Goal: Task Accomplishment & Management: Use online tool/utility

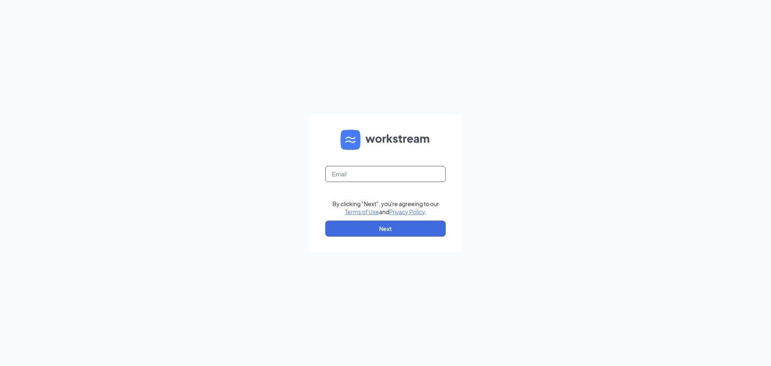
click at [372, 173] on input "text" at bounding box center [385, 174] width 120 height 16
type input "[EMAIL_ADDRESS][DOMAIN_NAME]"
click at [388, 230] on button "Next" at bounding box center [385, 228] width 120 height 16
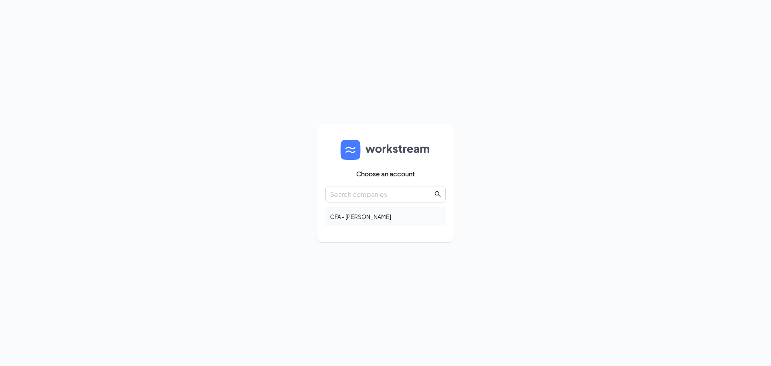
click at [345, 218] on div "CFA - Mark Eller" at bounding box center [385, 216] width 120 height 19
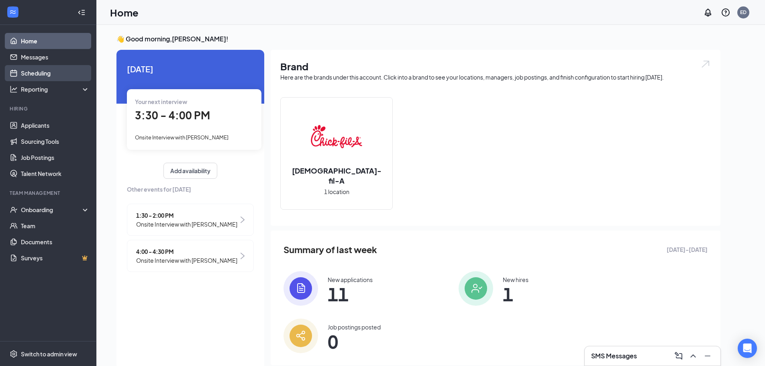
click at [38, 74] on link "Scheduling" at bounding box center [55, 73] width 69 height 16
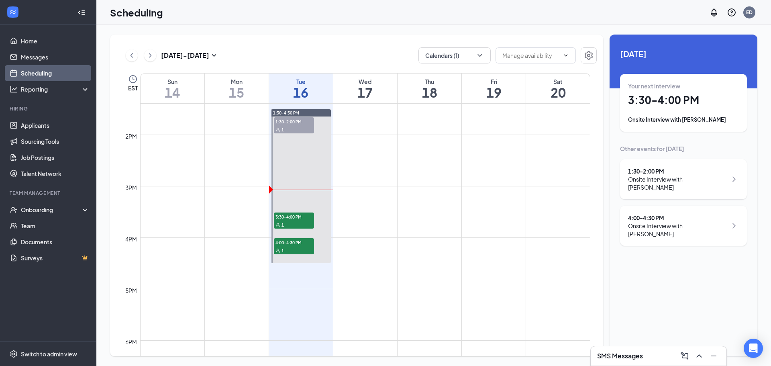
scroll to position [716, 0]
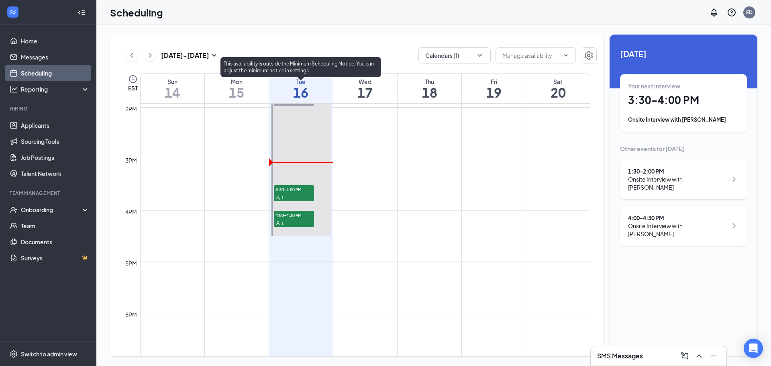
click at [299, 196] on div "1" at bounding box center [294, 197] width 40 height 8
